Goal: Complete application form

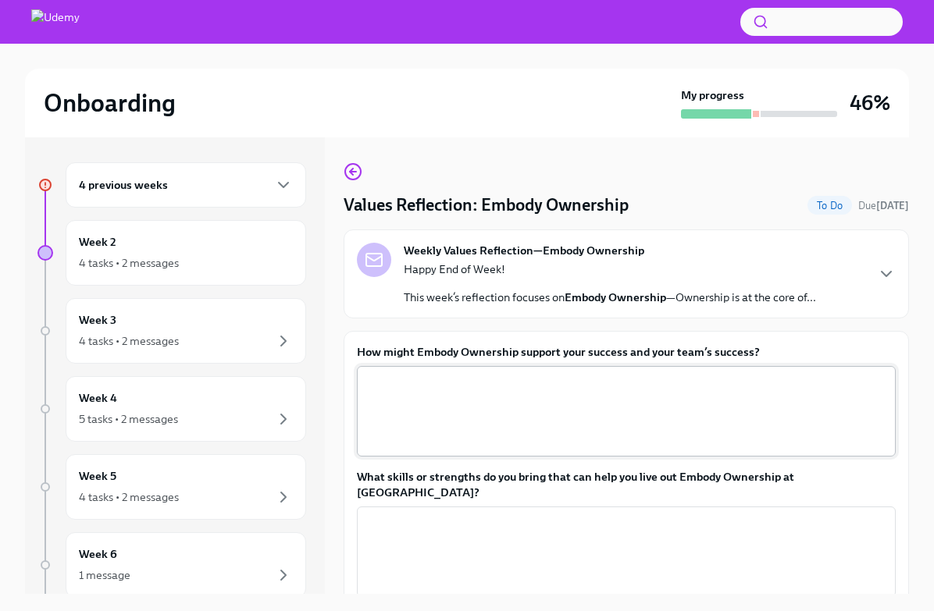
click at [425, 393] on textarea "How might Embody Ownership support your success and your team’s success?" at bounding box center [626, 411] width 520 height 75
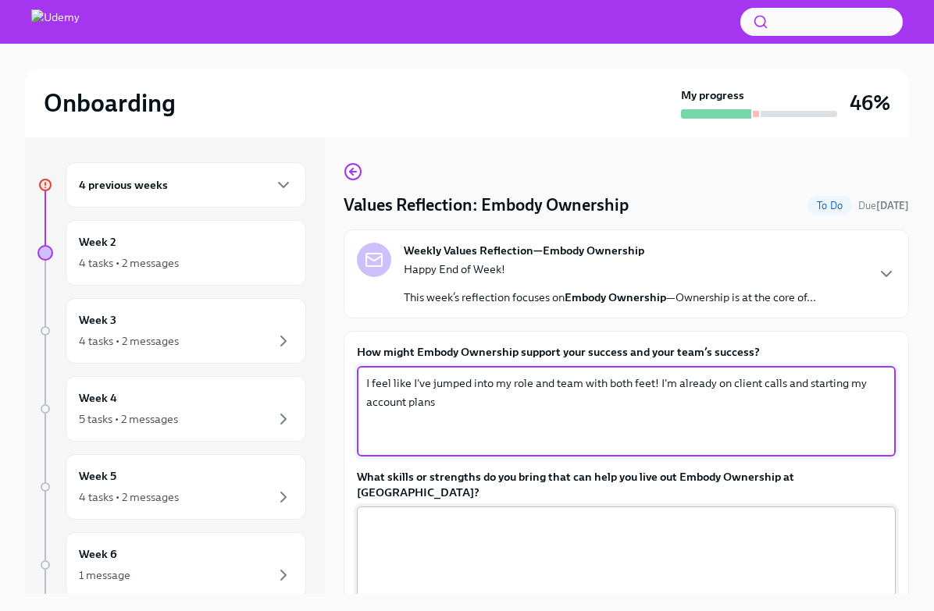
type textarea "I feel like I've jumped into my role and team with both feet! I'm already on cl…"
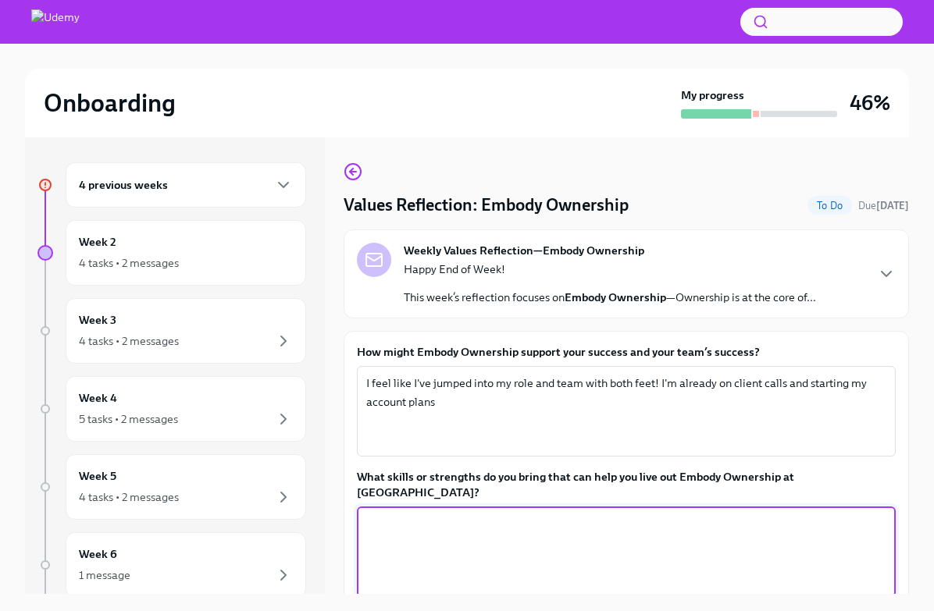
click at [747, 543] on textarea "What skills or strengths do you bring that can help you live out Embody Ownersh…" at bounding box center [626, 551] width 520 height 75
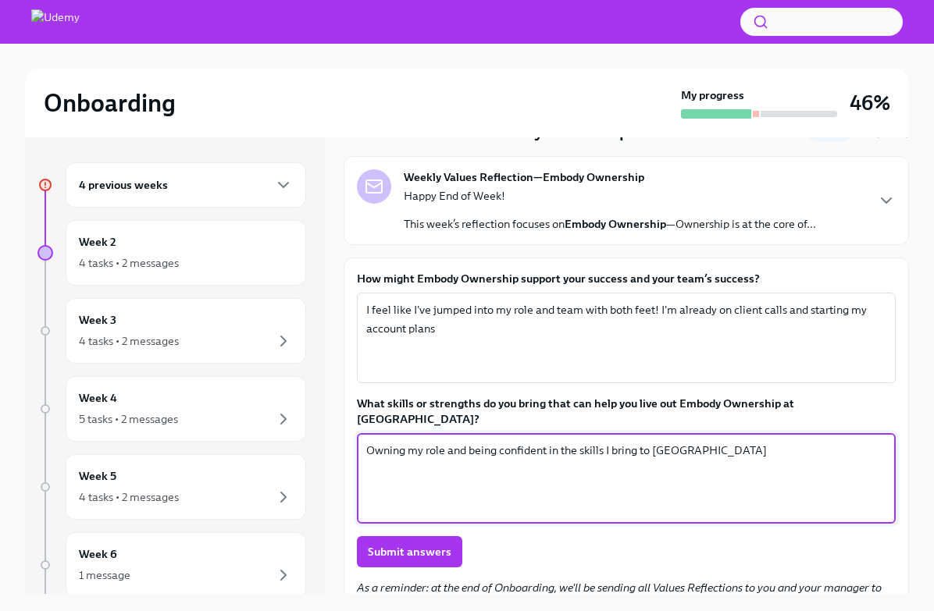
scroll to position [88, 0]
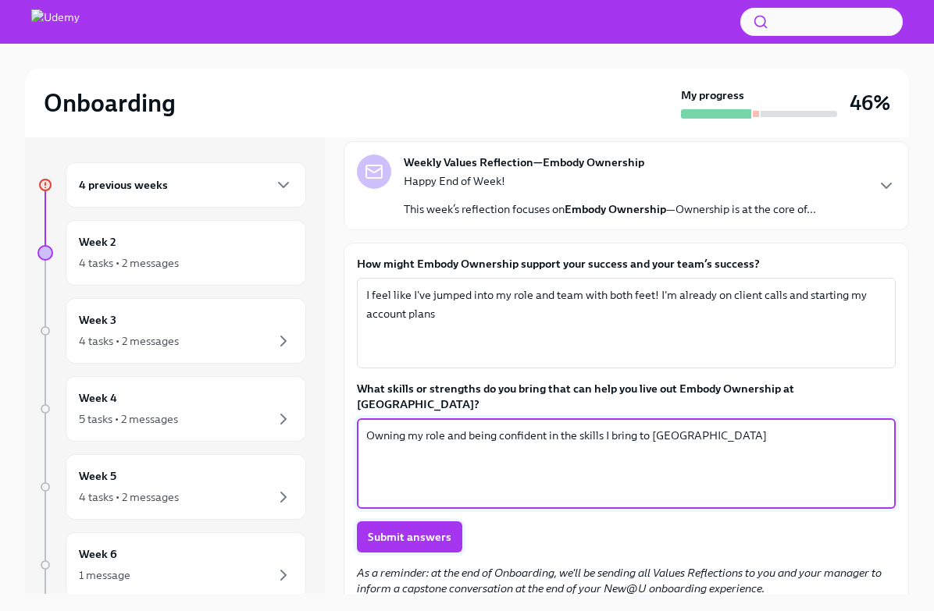
type textarea "Owning my role and being confident in the skills I bring to [GEOGRAPHIC_DATA]"
click at [426, 529] on span "Submit answers" at bounding box center [410, 537] width 84 height 16
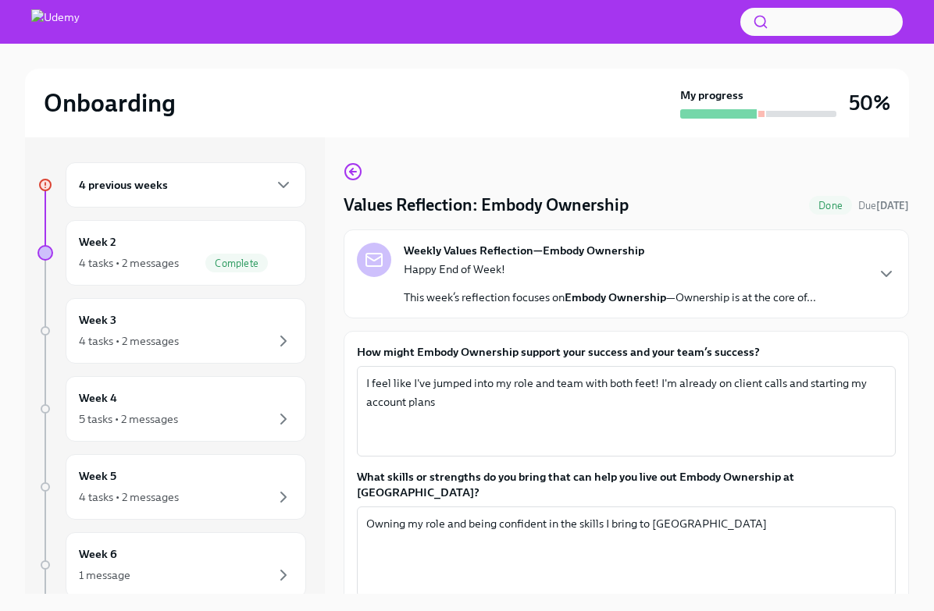
scroll to position [2, 0]
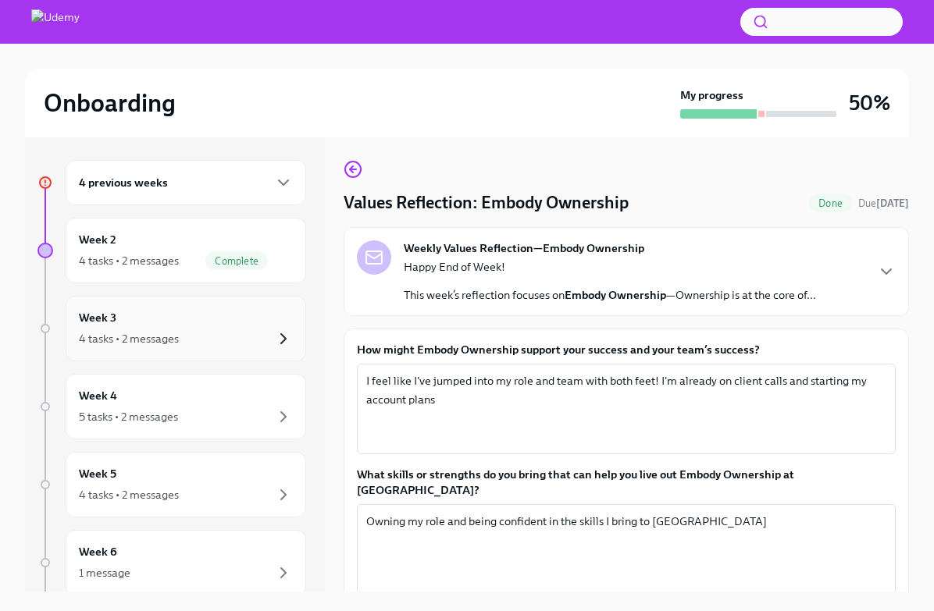
click at [273, 336] on div "4 tasks • 2 messages" at bounding box center [186, 338] width 214 height 19
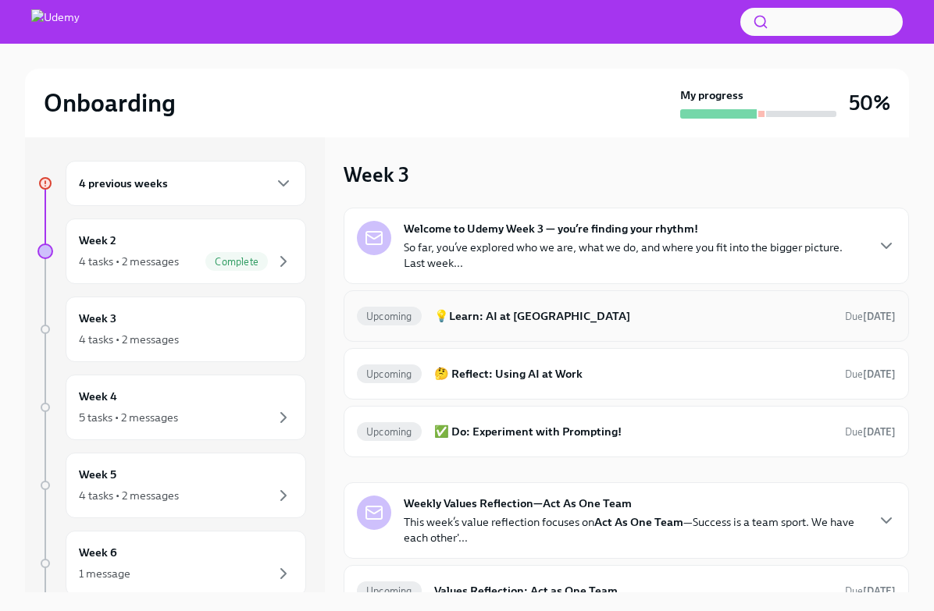
click at [499, 328] on div "Upcoming 💡Learn: AI at [GEOGRAPHIC_DATA] Due [DATE]" at bounding box center [626, 316] width 539 height 25
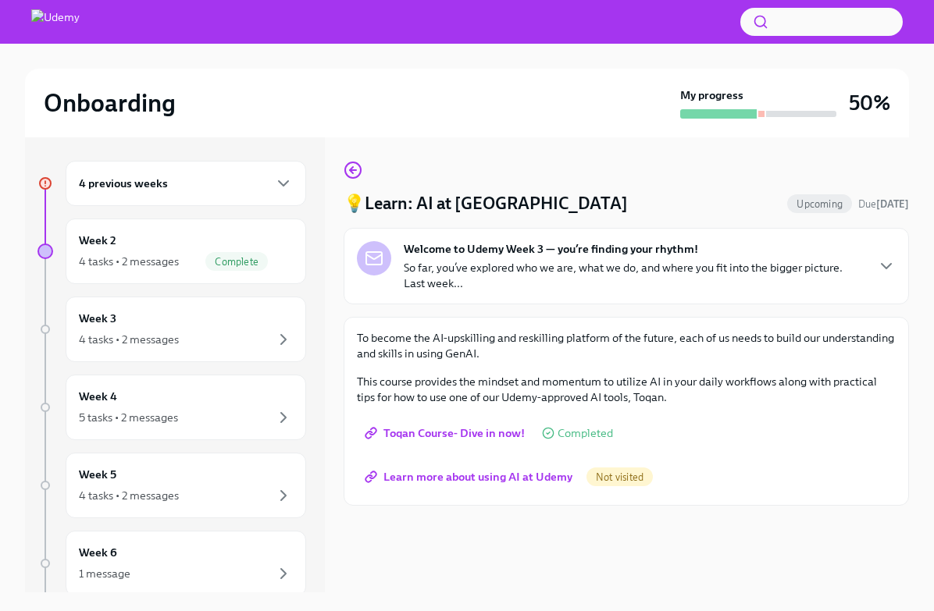
click at [453, 432] on span "Toqan Course- Dive in now!" at bounding box center [446, 433] width 157 height 16
